Goal: Task Accomplishment & Management: Manage account settings

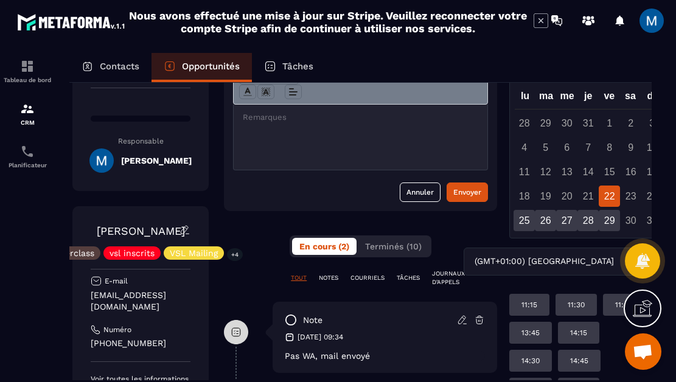
scroll to position [91, 15]
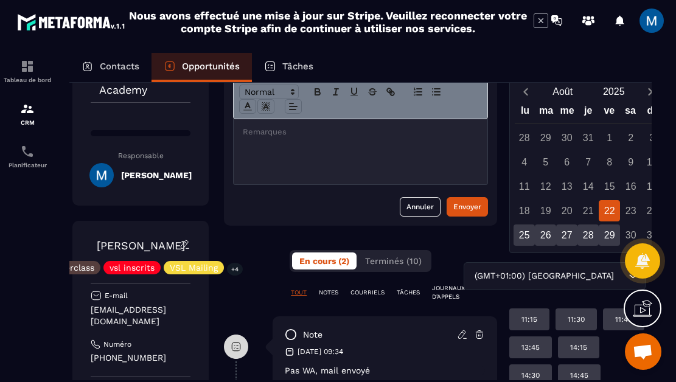
click at [356, 144] on div at bounding box center [361, 151] width 254 height 65
click at [467, 206] on div "Envoyer" at bounding box center [467, 207] width 28 height 12
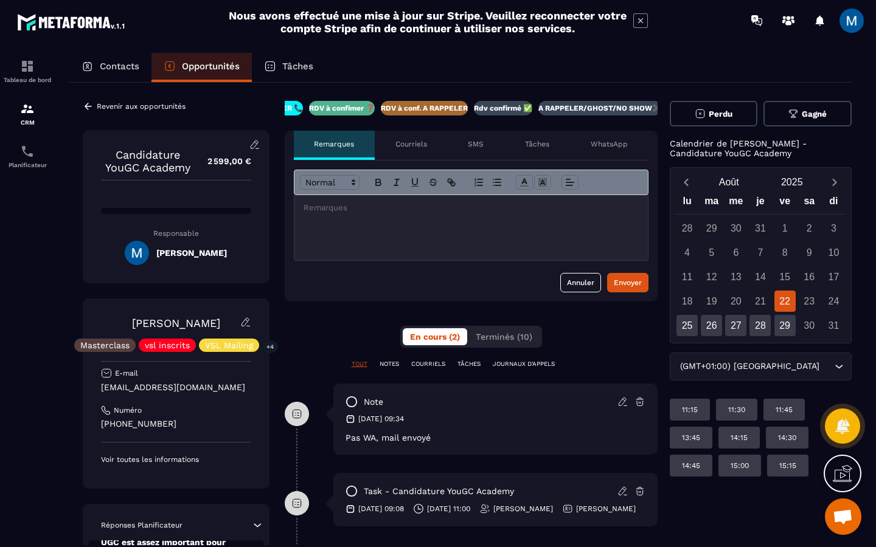
scroll to position [0, 0]
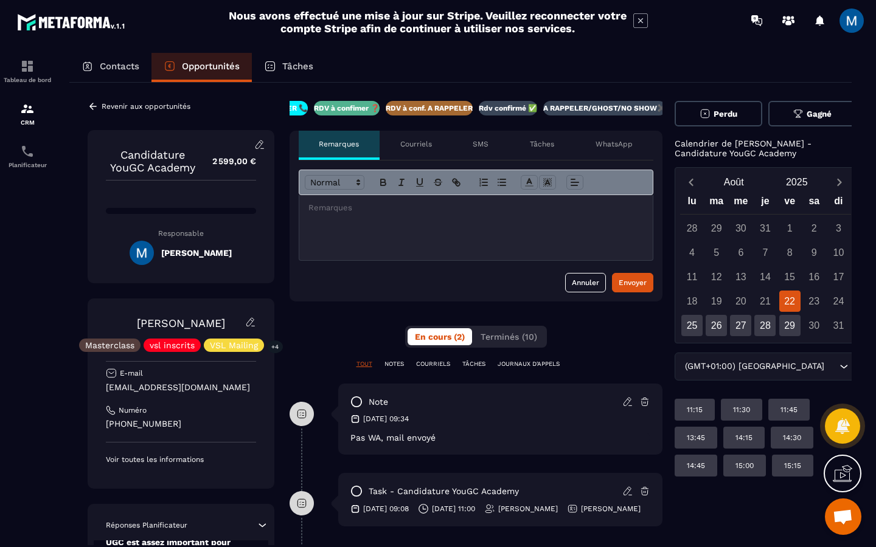
click at [622, 111] on p "A RAPPELER/GHOST/NO SHOW✖️" at bounding box center [604, 108] width 123 height 10
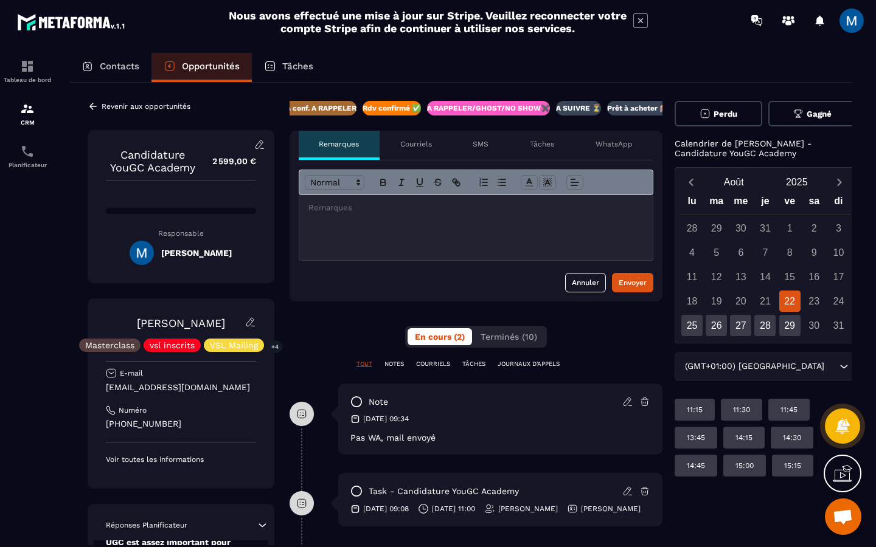
scroll to position [0, 273]
click at [90, 109] on icon at bounding box center [93, 106] width 11 height 11
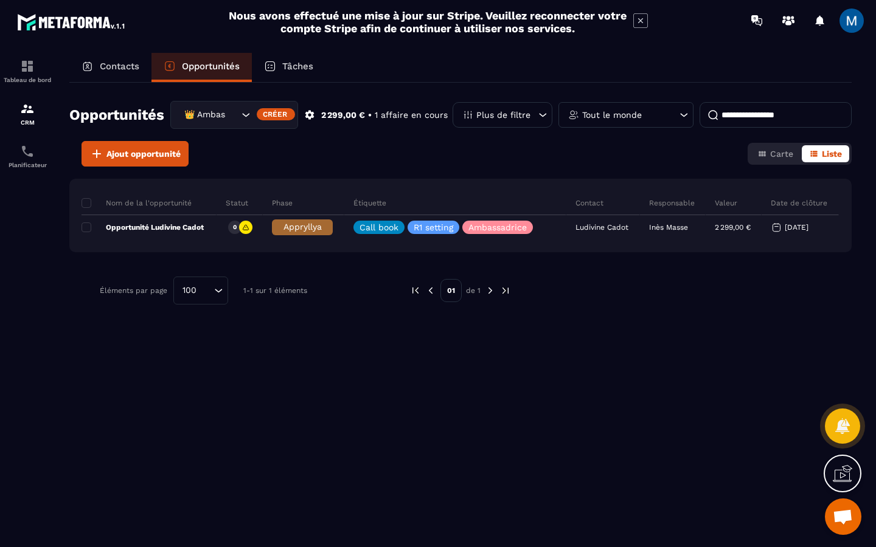
click at [247, 118] on icon "Search for option" at bounding box center [246, 115] width 12 height 12
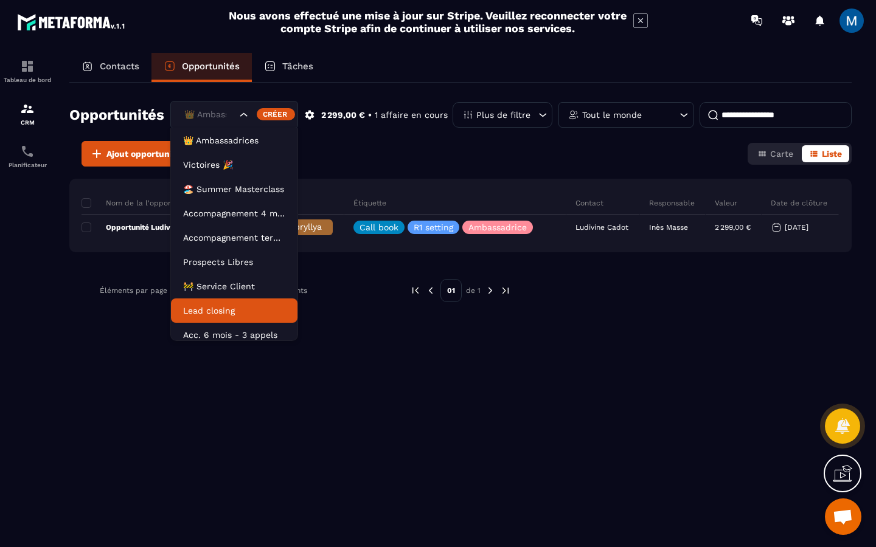
click at [237, 305] on p "Lead closing" at bounding box center [234, 311] width 102 height 12
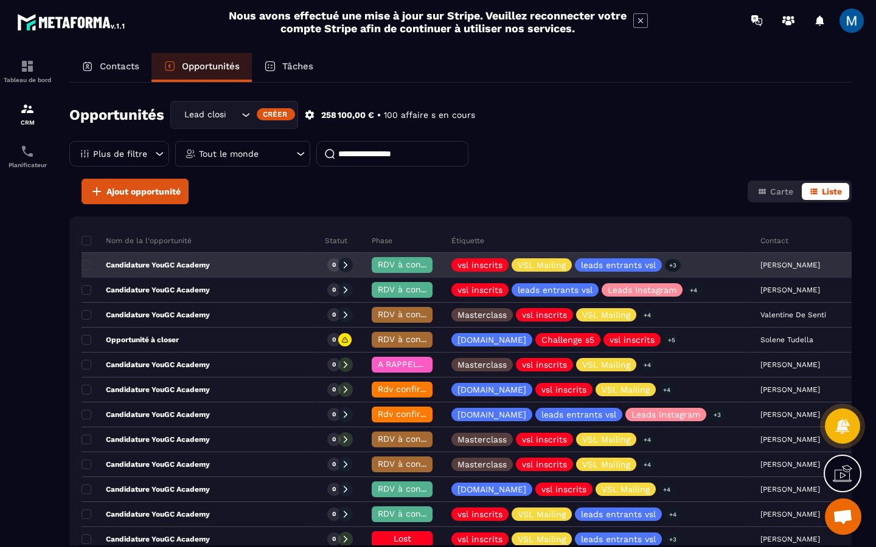
click at [243, 269] on div "Candidature YouGC Academy" at bounding box center [199, 266] width 234 height 24
